Goal: Information Seeking & Learning: Learn about a topic

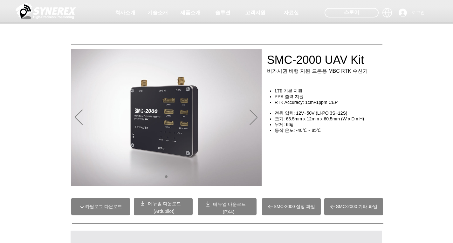
click at [213, 205] on span "메뉴얼 다운로드" at bounding box center [229, 204] width 33 height 5
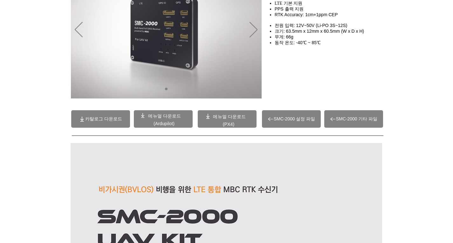
scroll to position [95, 0]
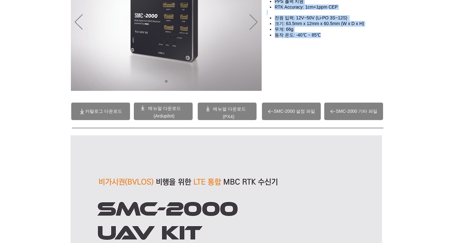
drag, startPoint x: 332, startPoint y: 47, endPoint x: 324, endPoint y: 39, distance: 10.8
click at [324, 39] on div "SMC-2000 UAV Kit 비가시권 비행 지원 드론용 MBC RTK 수신기 LTE 기본 지원 PPS 출력 지원 RTK Accuracy: 1…" at bounding box center [329, 61] width 127 height 56
click at [324, 38] on h4 "동작 온도: -40℃ ~ 85℃" at bounding box center [329, 35] width 111 height 6
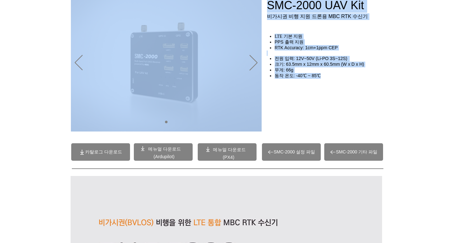
scroll to position [32, 0]
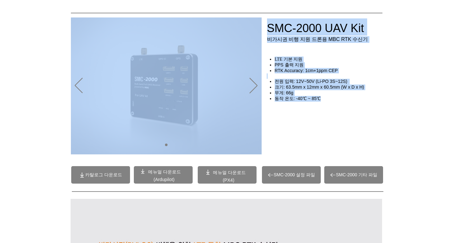
drag, startPoint x: 322, startPoint y: 36, endPoint x: 294, endPoint y: 43, distance: 29.1
click at [291, 44] on div at bounding box center [226, 15] width 453 height 94
click at [300, 67] on span "PPS 출력 지원" at bounding box center [288, 64] width 29 height 5
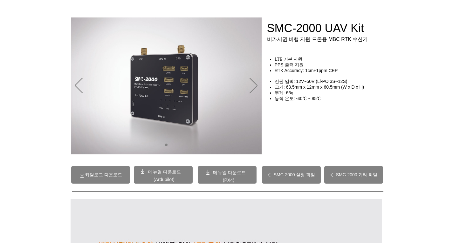
click at [327, 90] on span "크기: 63.5mm x 12mm x 60.5mm (W x D x H)" at bounding box center [319, 86] width 90 height 5
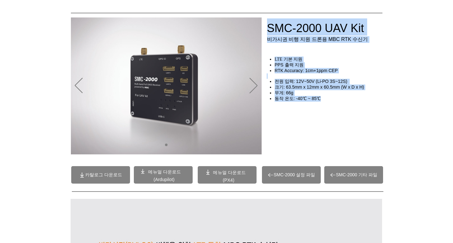
drag, startPoint x: 341, startPoint y: 109, endPoint x: 336, endPoint y: 104, distance: 7.0
click at [336, 104] on div "SMC-2000 UAV Kit 비가시권 비행 지원 드론용 MBC RTK 수신기 LTE 기본 지원 PPS 출력 지원 RTK Accuracy: 1…" at bounding box center [329, 124] width 127 height 56
click at [336, 102] on h4 "동작 온도: -40℃ ~ 85℃" at bounding box center [329, 99] width 111 height 6
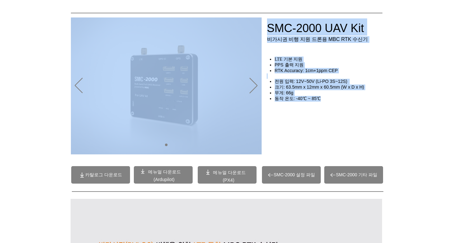
drag, startPoint x: 332, startPoint y: 103, endPoint x: 271, endPoint y: 30, distance: 95.2
click at [271, 30] on div at bounding box center [226, 15] width 453 height 94
drag, startPoint x: 269, startPoint y: 29, endPoint x: 330, endPoint y: 97, distance: 91.1
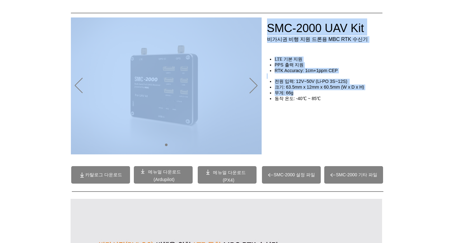
click at [330, 96] on h4 "무게: 66g" at bounding box center [329, 93] width 111 height 6
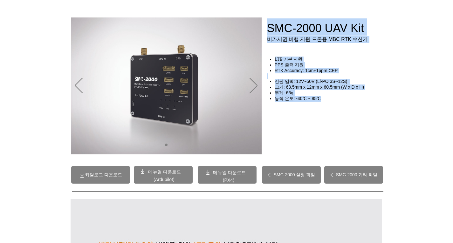
drag, startPoint x: 331, startPoint y: 106, endPoint x: 321, endPoint y: 102, distance: 10.6
click at [321, 102] on div "SMC-2000 UAV Kit 비가시권 비행 지원 드론용 MBC RTK 수신기 LTE 기본 지원 PPS 출력 지원 RTK Accuracy: 1…" at bounding box center [329, 124] width 127 height 56
click at [320, 101] on span "동작 온도: -40℃ ~ 85℃" at bounding box center [297, 98] width 46 height 5
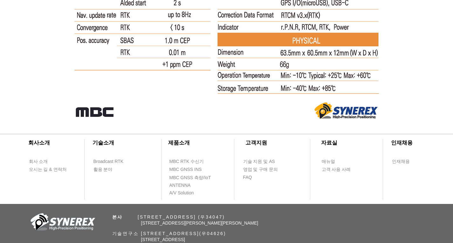
scroll to position [4220, 0]
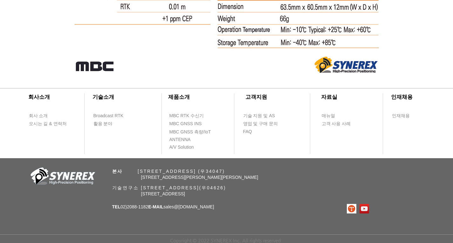
click at [229, 207] on div "​회사소개 ​기술소개 회사 소개 Broadcast RTK 오시는 길 & 연락처 활용 분야 ​제품소개 ​고객지원 ​자료실 ​인재채용 MBC RT…" at bounding box center [226, 160] width 453 height 166
drag, startPoint x: 221, startPoint y: 213, endPoint x: 233, endPoint y: 215, distance: 12.2
click at [227, 212] on div "​회사소개 ​기술소개 회사 소개 Broadcast RTK 오시는 길 & 연락처 활용 분야 ​제품소개 ​고객지원 ​자료실 ​인재채용 MBC RT…" at bounding box center [226, 160] width 453 height 166
click at [233, 215] on div "​회사소개 ​기술소개 회사 소개 Broadcast RTK 오시는 길 & 연락처 활용 분야 ​제품소개 ​고객지원 ​자료실 ​인재채용 MBC RT…" at bounding box center [226, 160] width 453 height 166
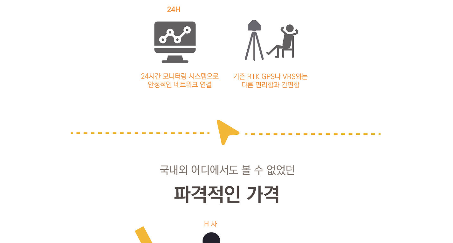
scroll to position [0, 0]
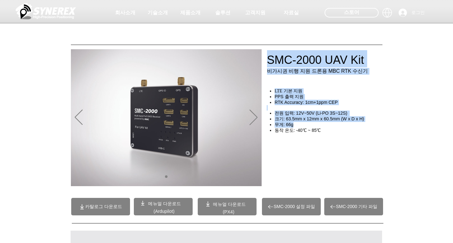
drag, startPoint x: 354, startPoint y: 148, endPoint x: 365, endPoint y: 142, distance: 11.8
click at [364, 141] on div "main content" at bounding box center [329, 156] width 127 height 56
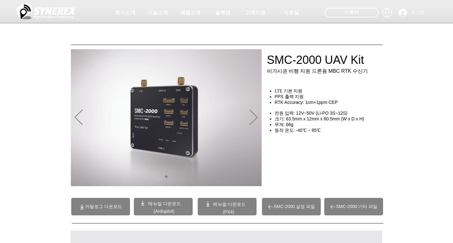
click at [365, 143] on div "main content" at bounding box center [329, 156] width 127 height 56
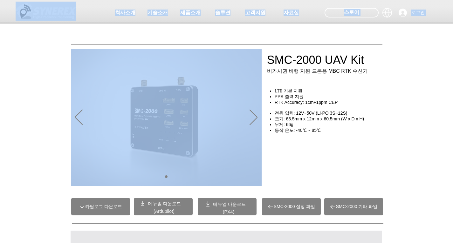
drag, startPoint x: 365, startPoint y: 149, endPoint x: 324, endPoint y: 89, distance: 72.6
click at [324, 89] on div at bounding box center [226, 47] width 453 height 94
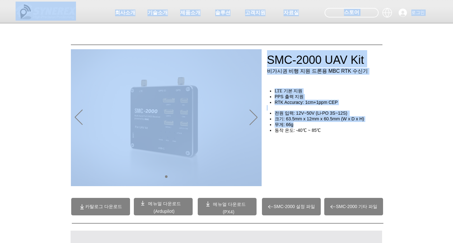
drag, startPoint x: 372, startPoint y: 128, endPoint x: 294, endPoint y: 70, distance: 96.9
click at [294, 70] on div at bounding box center [226, 47] width 453 height 94
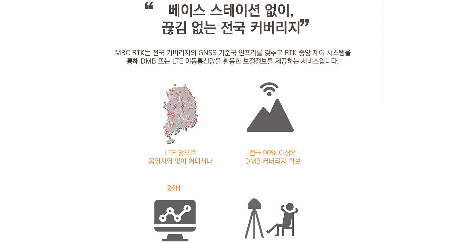
scroll to position [699, 0]
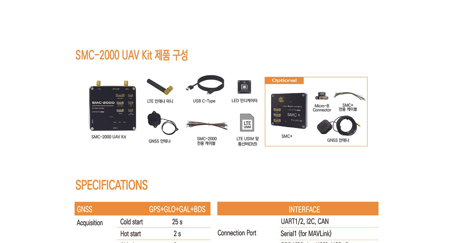
scroll to position [3938, 0]
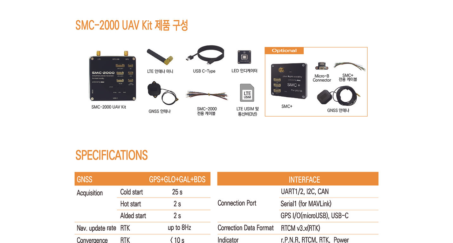
scroll to position [3970, 0]
